Goal: Task Accomplishment & Management: Manage account settings

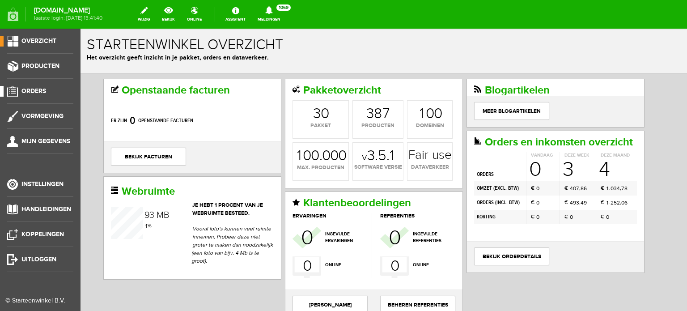
click at [37, 90] on span "Orders" at bounding box center [33, 91] width 25 height 8
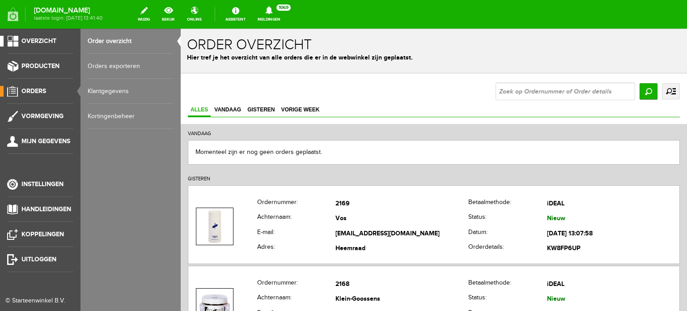
click at [50, 40] on span "Overzicht" at bounding box center [38, 41] width 35 height 8
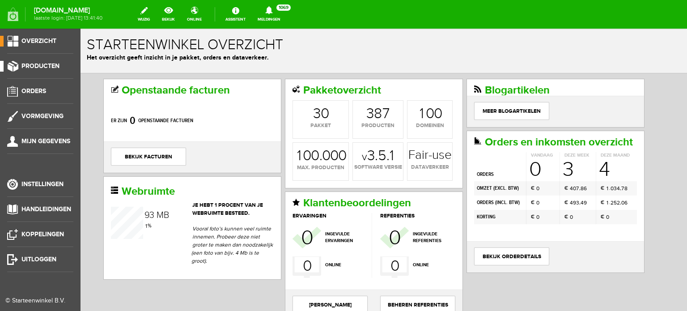
click at [37, 64] on span "Producten" at bounding box center [40, 66] width 38 height 8
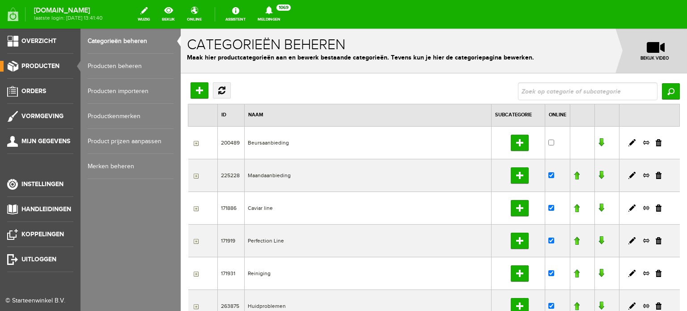
click at [129, 67] on link "Producten beheren" at bounding box center [131, 66] width 86 height 25
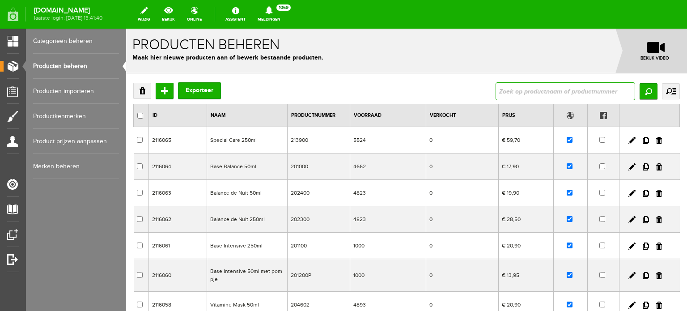
click at [496, 91] on input "text" at bounding box center [566, 91] width 140 height 18
type input "base intensive"
click at [641, 90] on input "Zoeken" at bounding box center [649, 91] width 18 height 16
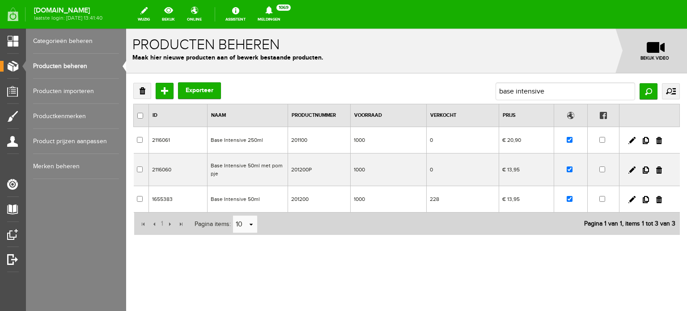
click at [271, 165] on td "Base Intensive 50ml met pompje" at bounding box center [248, 170] width 81 height 33
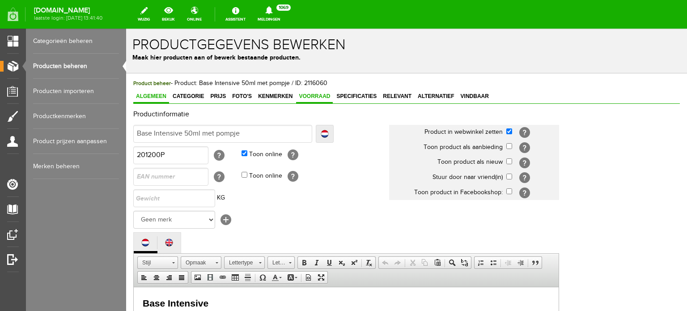
click at [317, 95] on span "Voorraad" at bounding box center [314, 96] width 37 height 6
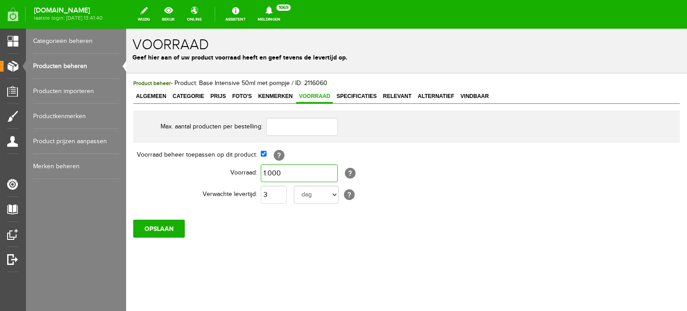
type input "1000"
click at [285, 173] on input "1000" at bounding box center [299, 173] width 77 height 18
type input "0"
click at [335, 193] on select "dag dagen week weken maand maanden jaar jaren werkdagen" at bounding box center [316, 195] width 45 height 18
select select "month"
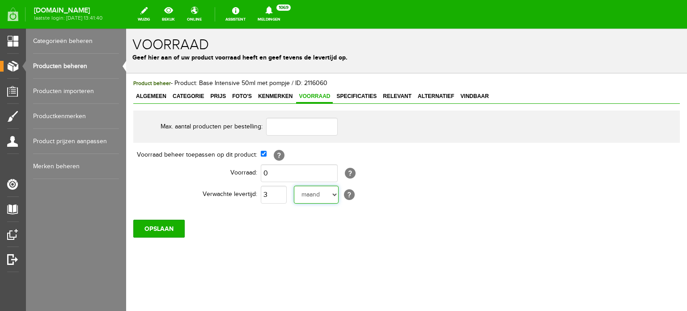
click at [294, 186] on select "dag dagen week weken maand maanden jaar jaren werkdagen" at bounding box center [316, 195] width 45 height 18
click at [274, 196] on input "3" at bounding box center [274, 195] width 26 height 18
type input "1"
click at [164, 226] on input "OPSLAAN" at bounding box center [158, 229] width 51 height 18
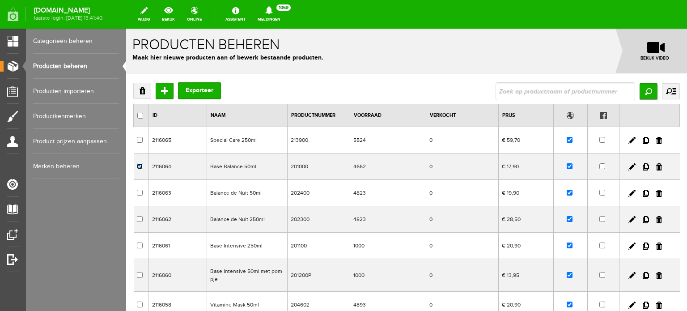
click at [140, 166] on input "checkbox" at bounding box center [140, 166] width 6 height 6
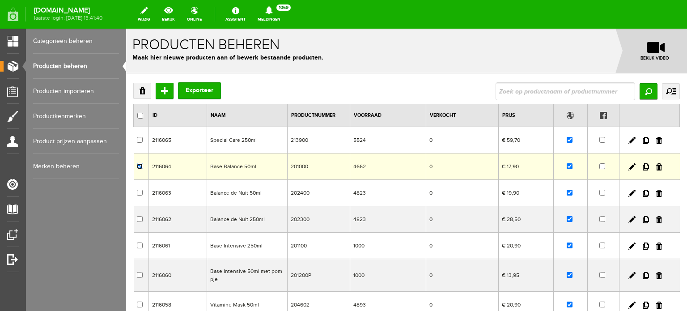
click at [140, 166] on input "checkbox" at bounding box center [140, 166] width 6 height 6
checkbox input "false"
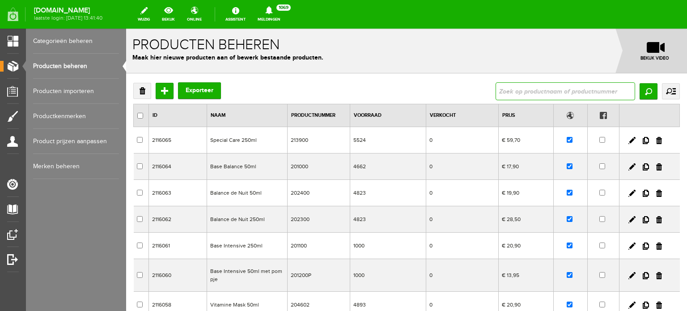
click at [499, 91] on input "text" at bounding box center [566, 91] width 140 height 18
type input "base intensive"
click at [644, 90] on input "Zoeken" at bounding box center [649, 91] width 18 height 16
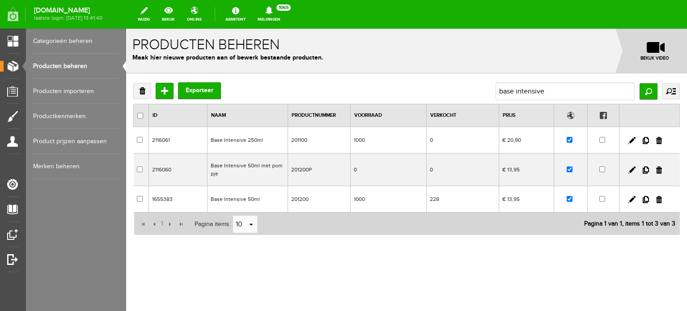
click at [233, 198] on td "Base Intensive 50ml" at bounding box center [248, 199] width 81 height 26
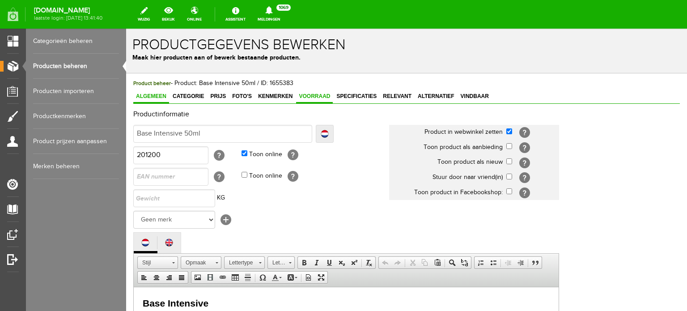
click at [310, 96] on span "Voorraad" at bounding box center [314, 96] width 37 height 6
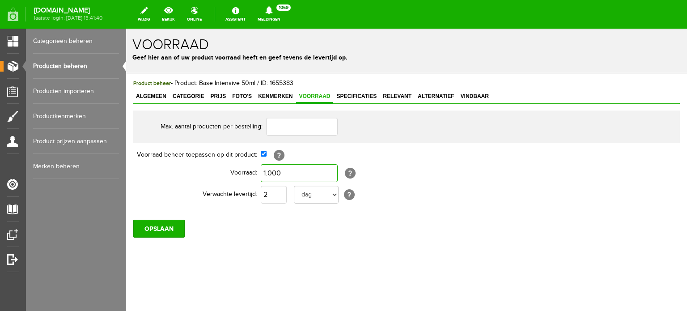
type input "1000"
click at [283, 173] on input "1000" at bounding box center [299, 173] width 77 height 18
type input "0"
click at [272, 195] on input "2" at bounding box center [274, 195] width 26 height 18
type input "1"
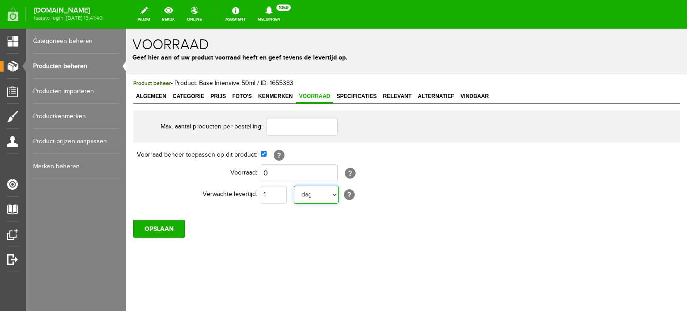
click at [333, 192] on select "dag dagen week weken maand maanden jaar jaren werkdagen" at bounding box center [316, 195] width 45 height 18
select select "month"
click at [294, 186] on select "dag dagen week weken maand maanden jaar jaren werkdagen" at bounding box center [316, 195] width 45 height 18
click at [172, 224] on input "OPSLAAN" at bounding box center [158, 229] width 51 height 18
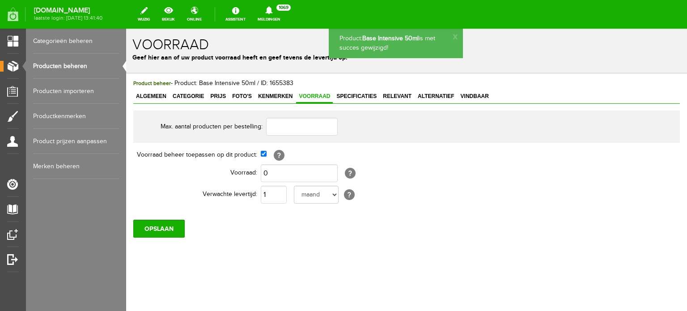
click at [69, 62] on link "Producten beheren" at bounding box center [76, 66] width 86 height 25
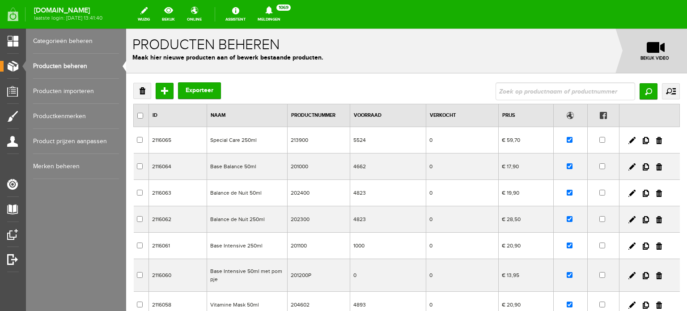
click at [500, 92] on input "text" at bounding box center [566, 91] width 140 height 18
click at [644, 90] on input "Zoeken" at bounding box center [649, 91] width 18 height 16
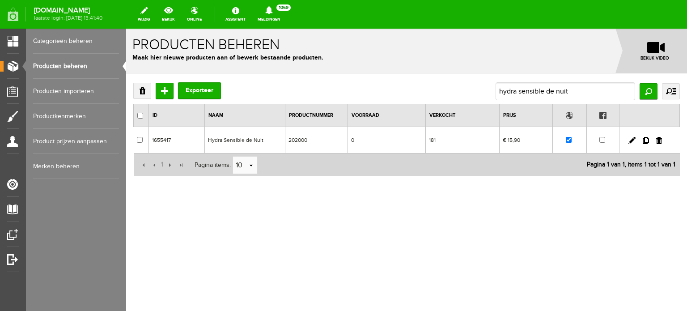
click at [69, 65] on link "Producten beheren" at bounding box center [76, 66] width 86 height 25
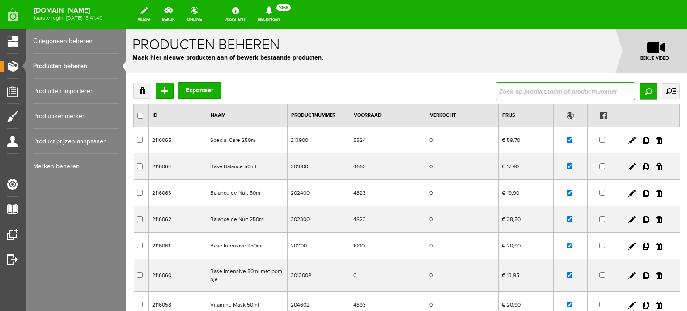
click at [498, 91] on input "text" at bounding box center [566, 91] width 140 height 18
type input "balance de nuit"
click at [640, 87] on input "Zoeken" at bounding box center [649, 91] width 18 height 16
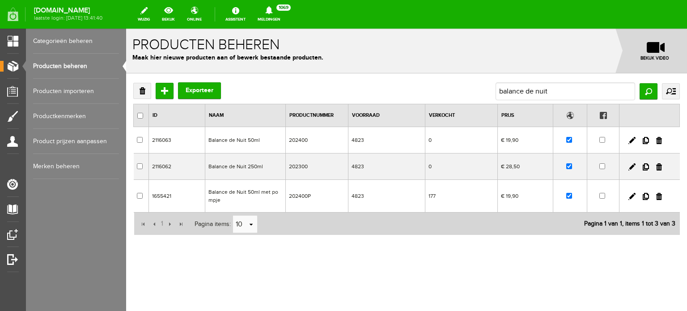
click at [236, 168] on td "Balance de Nuit 250ml" at bounding box center [245, 167] width 81 height 26
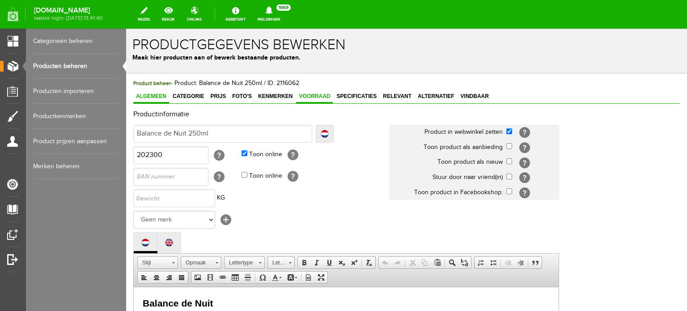
click at [315, 96] on span "Voorraad" at bounding box center [314, 96] width 37 height 6
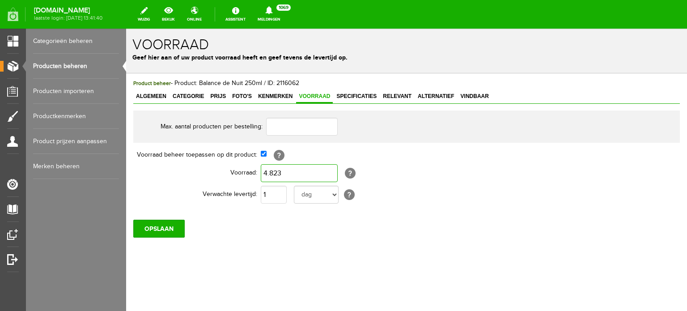
type input "4823"
click at [286, 174] on input "4823" at bounding box center [299, 173] width 77 height 18
type input "0"
click at [333, 192] on select "dag dagen week weken maand maanden jaar jaren werkdagen" at bounding box center [316, 195] width 45 height 18
select select "month"
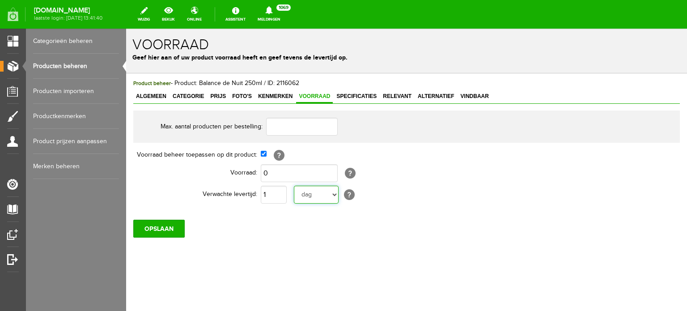
click at [294, 186] on select "dag dagen week weken maand maanden jaar jaren werkdagen" at bounding box center [316, 195] width 45 height 18
click at [169, 228] on input "OPSLAAN" at bounding box center [158, 229] width 51 height 18
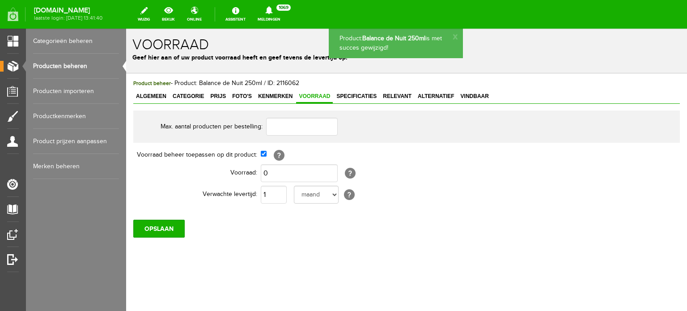
click at [63, 66] on link "Producten beheren" at bounding box center [76, 66] width 86 height 25
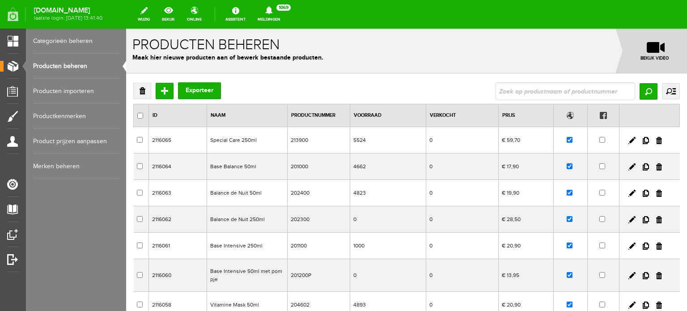
click at [499, 92] on input "text" at bounding box center [566, 91] width 140 height 18
click at [640, 91] on input "Zoeken" at bounding box center [649, 91] width 18 height 16
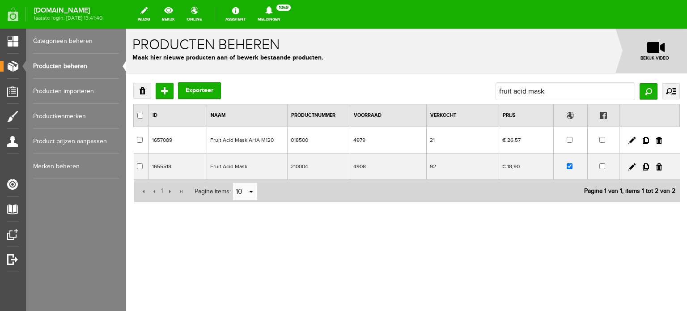
click at [243, 140] on td "Fruit Acid Mask AHA M120" at bounding box center [247, 140] width 81 height 26
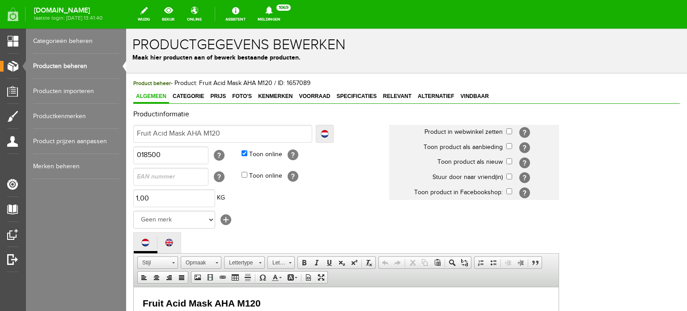
click at [78, 67] on link "Producten beheren" at bounding box center [76, 66] width 86 height 25
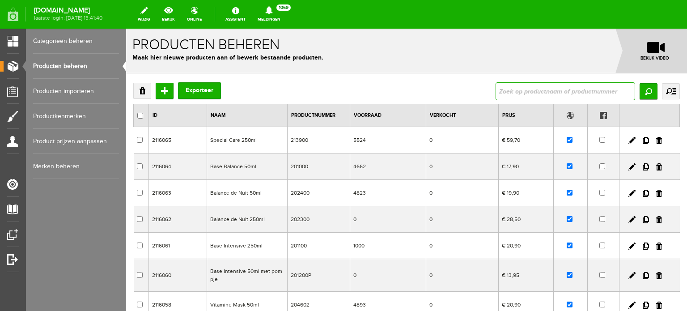
click at [496, 89] on input "text" at bounding box center [566, 91] width 140 height 18
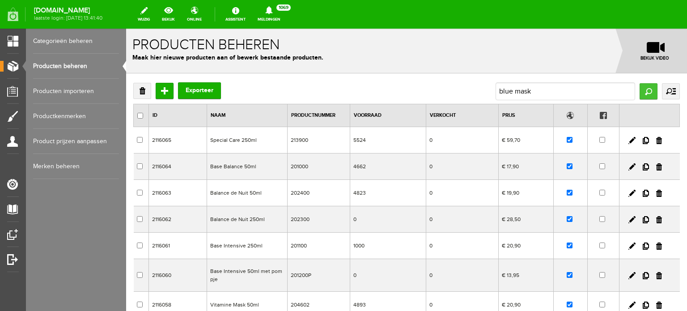
click at [643, 91] on input "Zoeken" at bounding box center [649, 91] width 18 height 16
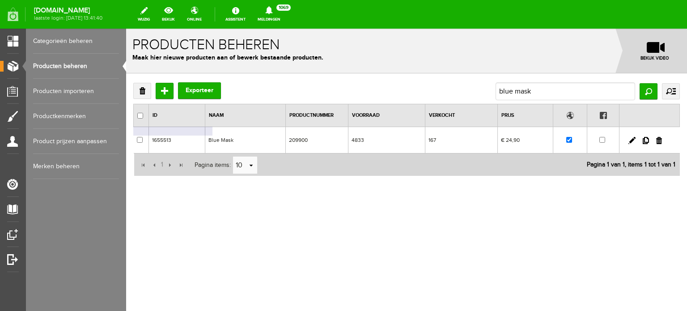
drag, startPoint x: 215, startPoint y: 138, endPoint x: 341, endPoint y: 166, distance: 129.4
click at [215, 138] on td "Blue Mask" at bounding box center [245, 140] width 81 height 26
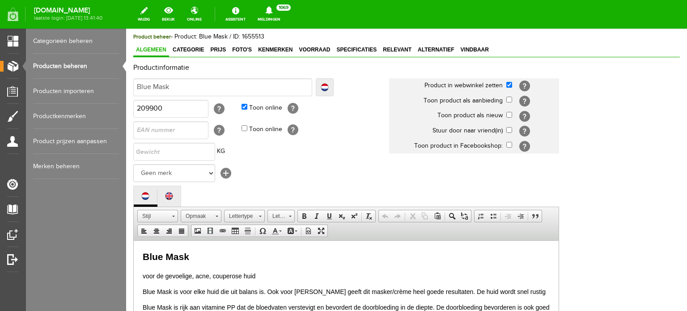
scroll to position [45, 0]
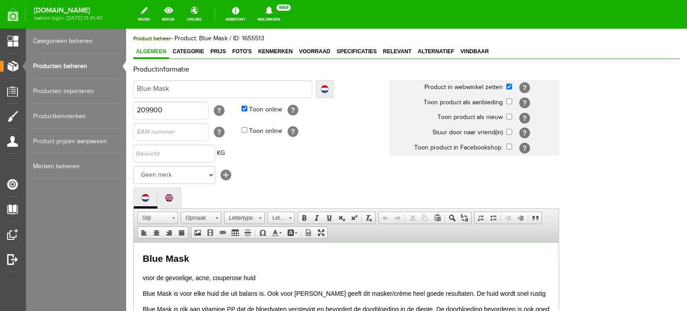
click at [78, 65] on link "Producten beheren" at bounding box center [76, 66] width 86 height 25
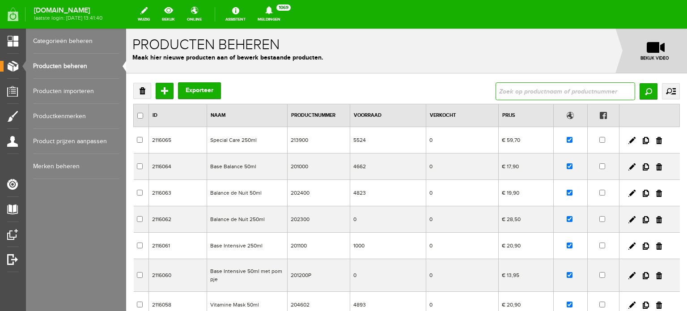
click at [496, 91] on input "text" at bounding box center [566, 91] width 140 height 18
type input "special care"
click at [641, 90] on input "Zoeken" at bounding box center [649, 91] width 18 height 16
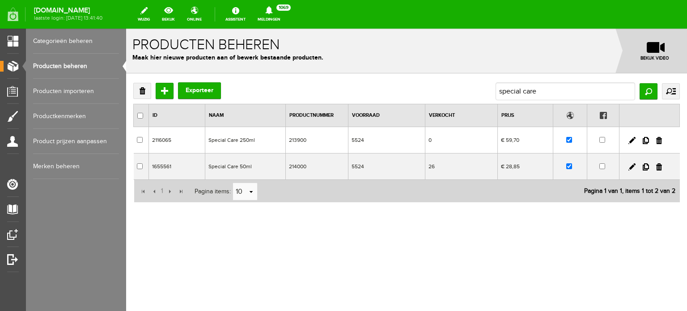
click at [242, 164] on td "Special Care 50ml" at bounding box center [245, 167] width 81 height 26
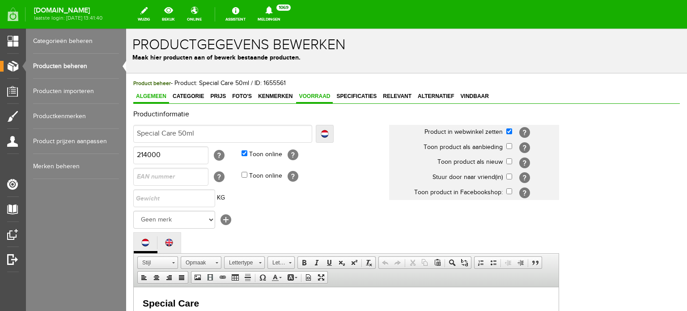
click at [314, 98] on span "Voorraad" at bounding box center [314, 96] width 37 height 6
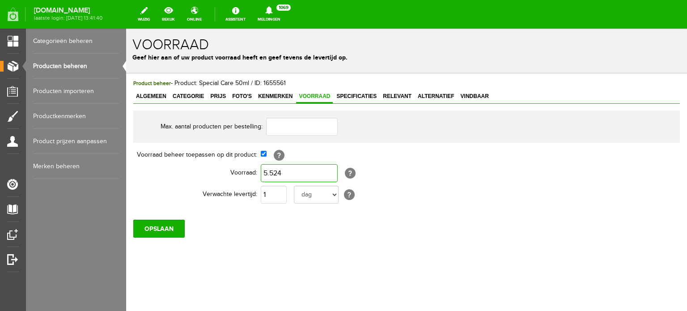
type input "5524"
click at [281, 171] on input "5524" at bounding box center [299, 173] width 77 height 18
type input "0"
click at [335, 192] on select "dag dagen week weken maand maanden jaar jaren werkdagen" at bounding box center [316, 195] width 45 height 18
select select "month"
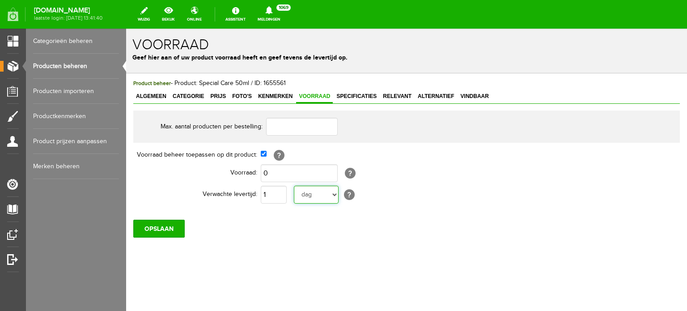
click at [294, 186] on select "dag dagen week weken maand maanden jaar jaren werkdagen" at bounding box center [316, 195] width 45 height 18
click at [170, 225] on input "OPSLAAN" at bounding box center [158, 229] width 51 height 18
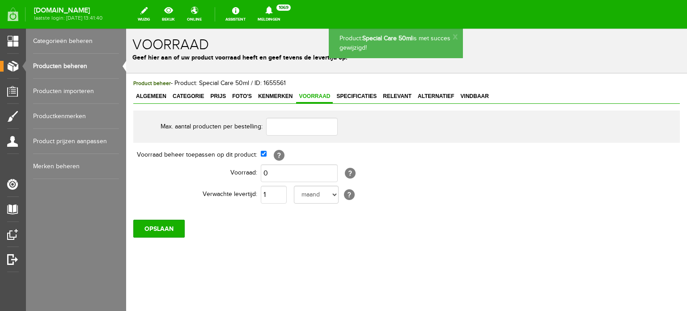
click at [81, 66] on link "Producten beheren" at bounding box center [76, 66] width 86 height 25
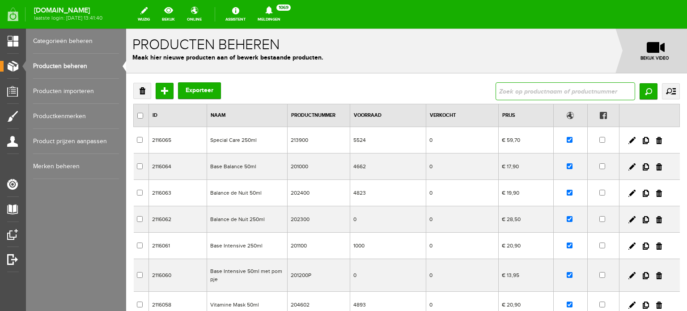
click at [500, 92] on input "text" at bounding box center [566, 91] width 140 height 18
type input "vitamine mask"
click at [644, 89] on input "Zoeken" at bounding box center [649, 91] width 18 height 16
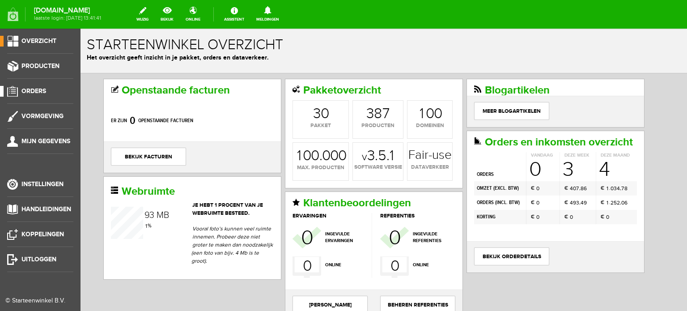
click at [39, 87] on span "Orders" at bounding box center [33, 91] width 25 height 8
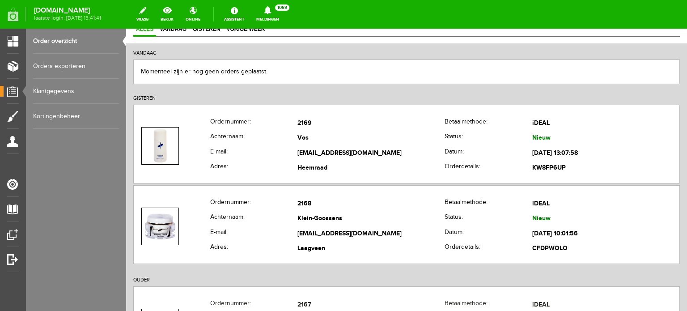
scroll to position [90, 0]
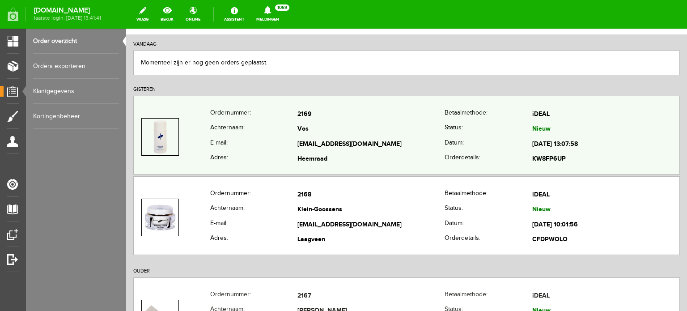
click at [312, 141] on td "[EMAIL_ADDRESS][DOMAIN_NAME]" at bounding box center [371, 144] width 147 height 15
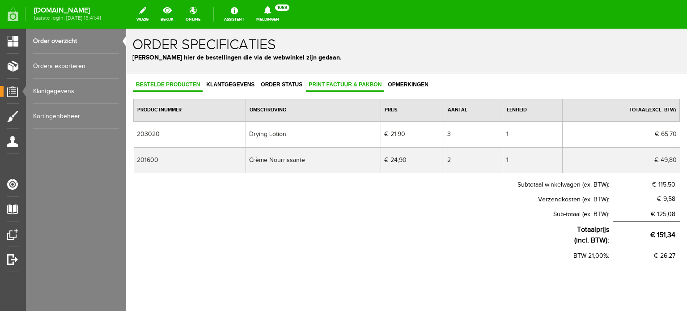
click at [339, 85] on span "Print factuur & pakbon" at bounding box center [345, 84] width 78 height 6
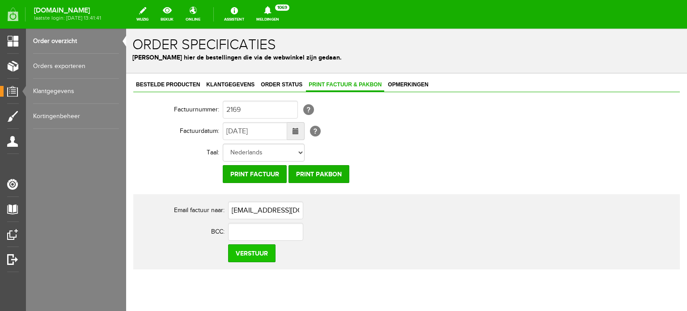
click at [264, 255] on input "Verstuur" at bounding box center [251, 253] width 47 height 18
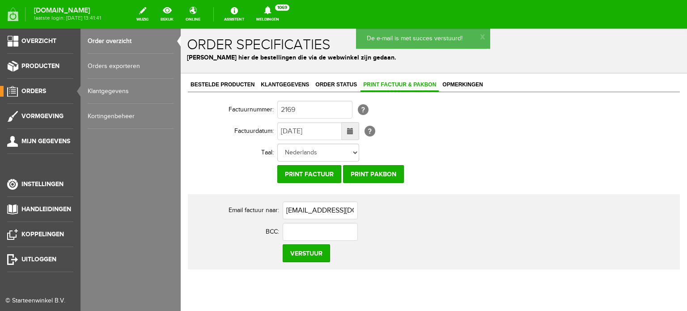
click at [37, 89] on span "Orders" at bounding box center [33, 91] width 25 height 8
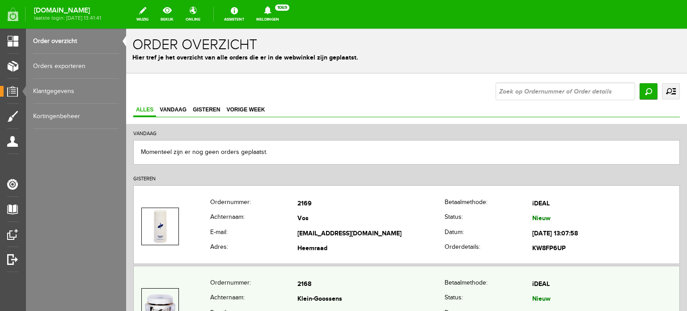
click at [307, 289] on td "2168" at bounding box center [371, 284] width 147 height 15
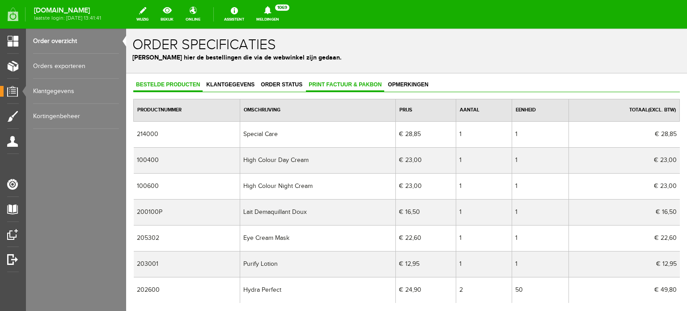
click at [333, 84] on span "Print factuur & pakbon" at bounding box center [345, 84] width 78 height 6
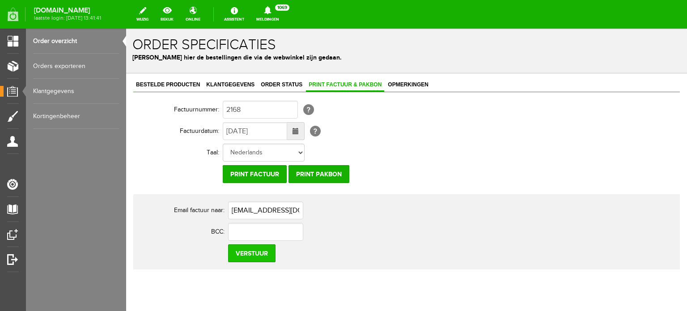
click at [261, 251] on input "Verstuur" at bounding box center [251, 253] width 47 height 18
